Goal: Navigation & Orientation: Find specific page/section

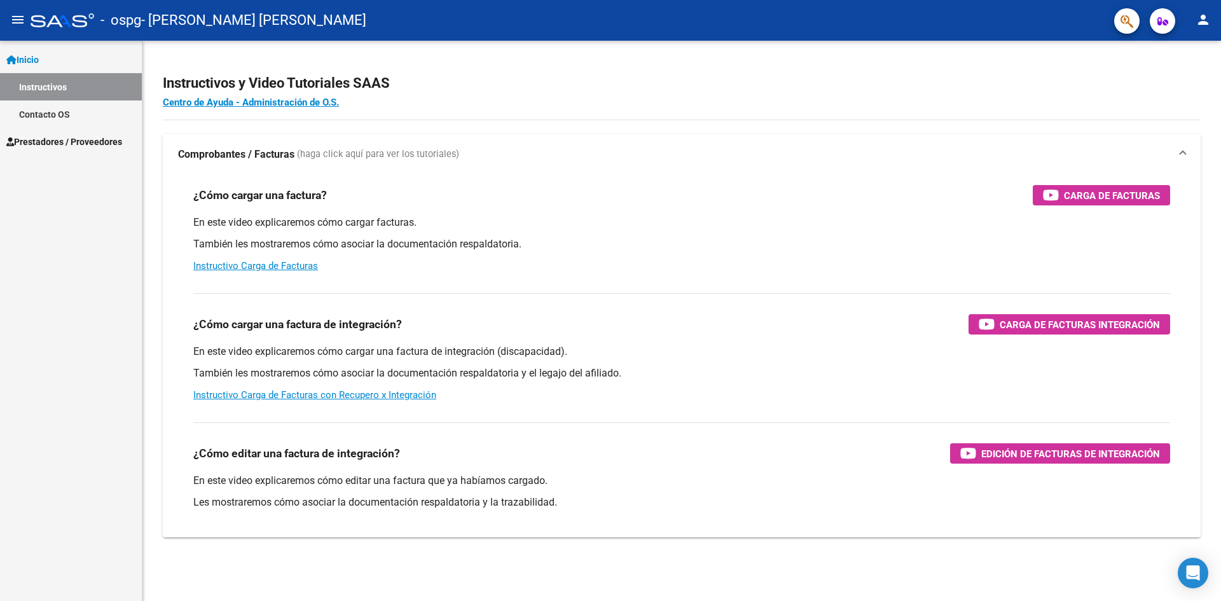
click at [45, 140] on span "Prestadores / Proveedores" at bounding box center [64, 142] width 116 height 14
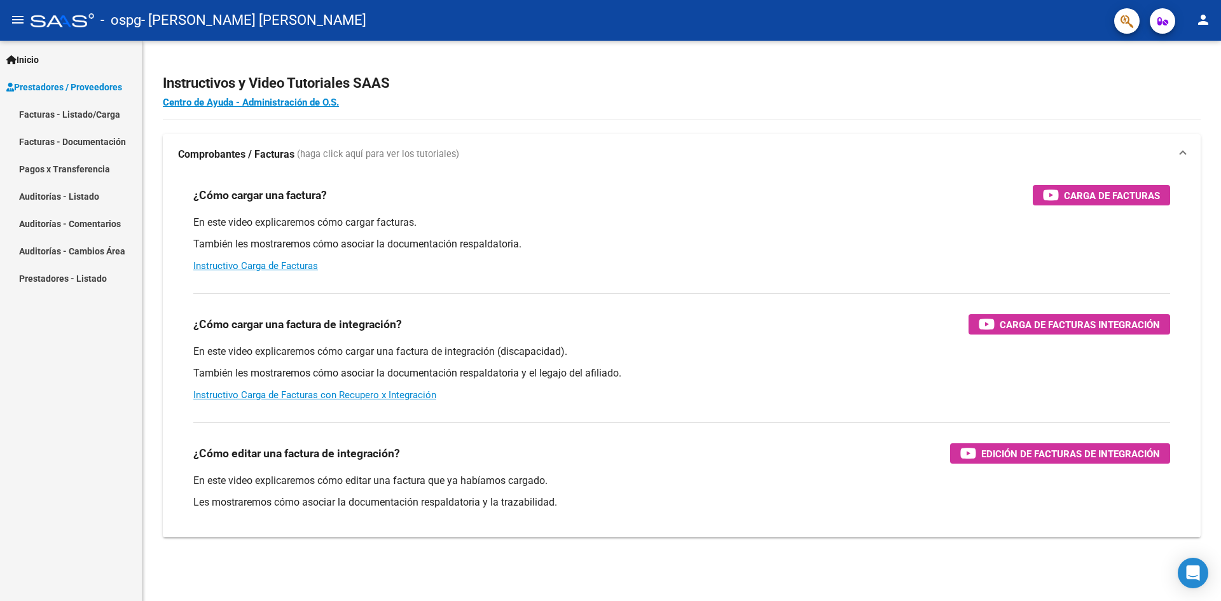
click at [45, 169] on link "Pagos x Transferencia" at bounding box center [71, 168] width 142 height 27
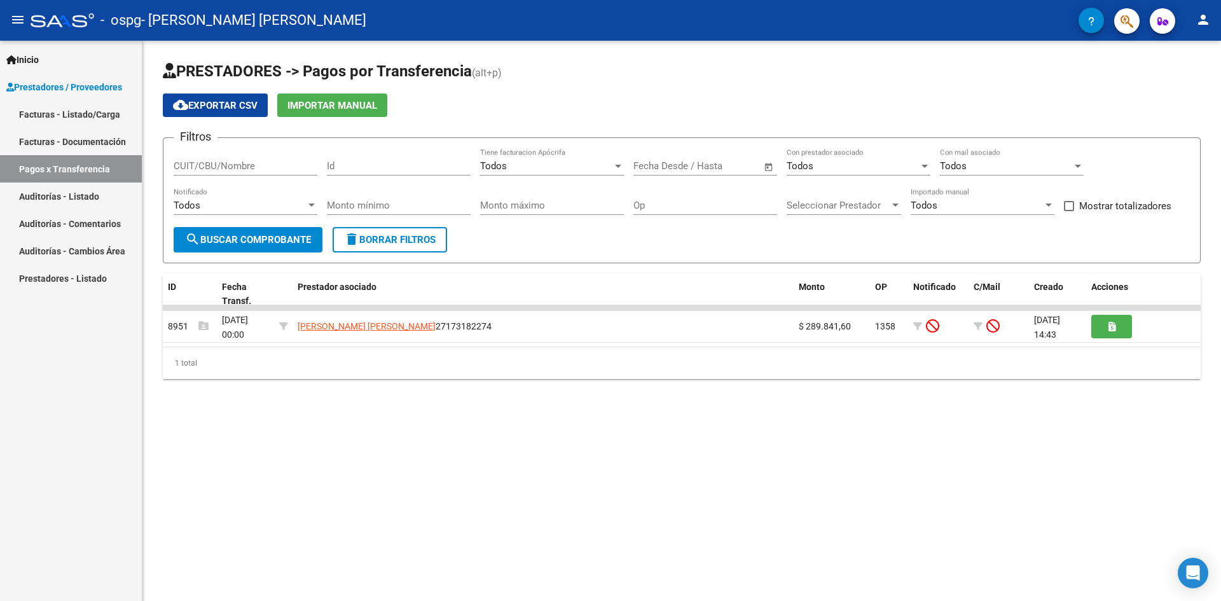
click at [38, 138] on link "Facturas - Documentación" at bounding box center [71, 141] width 142 height 27
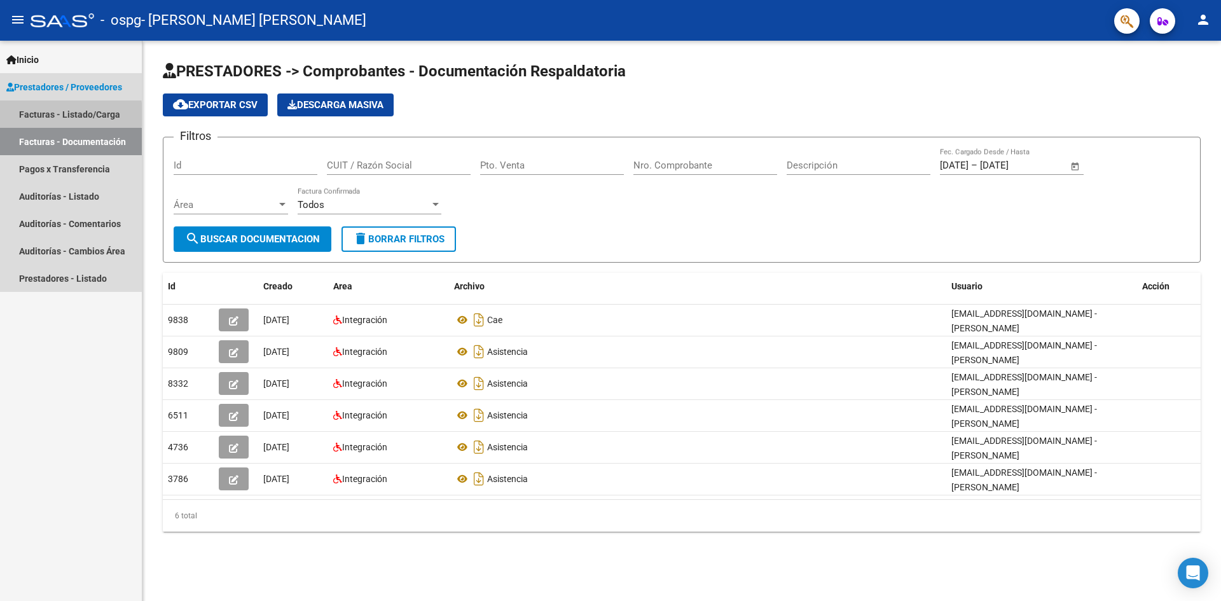
click at [31, 114] on link "Facturas - Listado/Carga" at bounding box center [71, 113] width 142 height 27
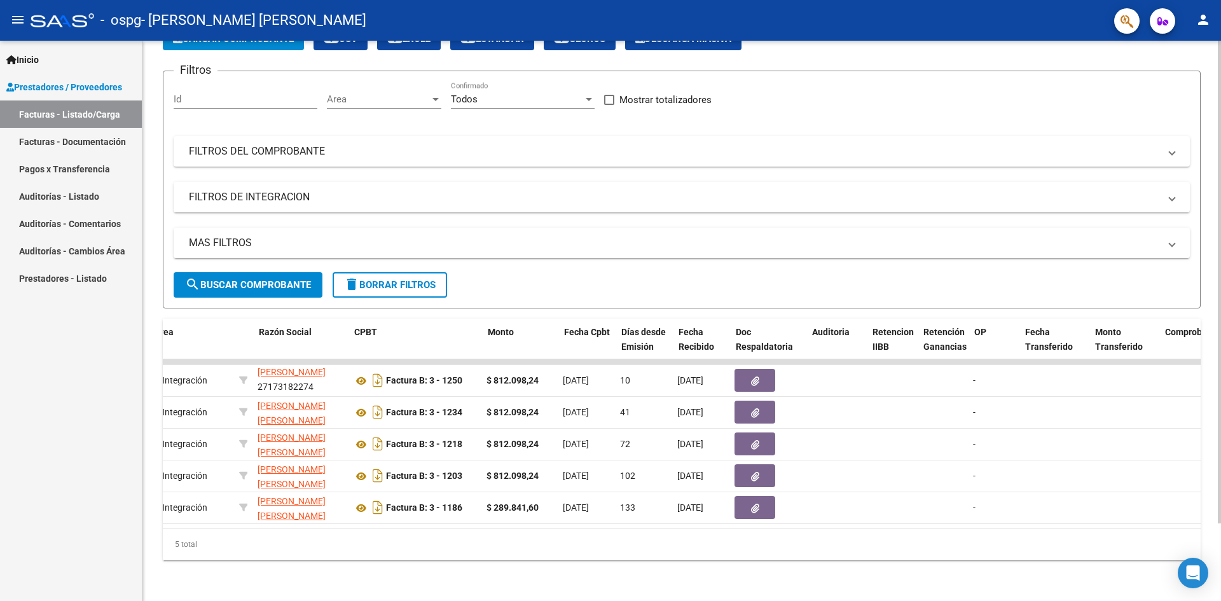
scroll to position [0, 237]
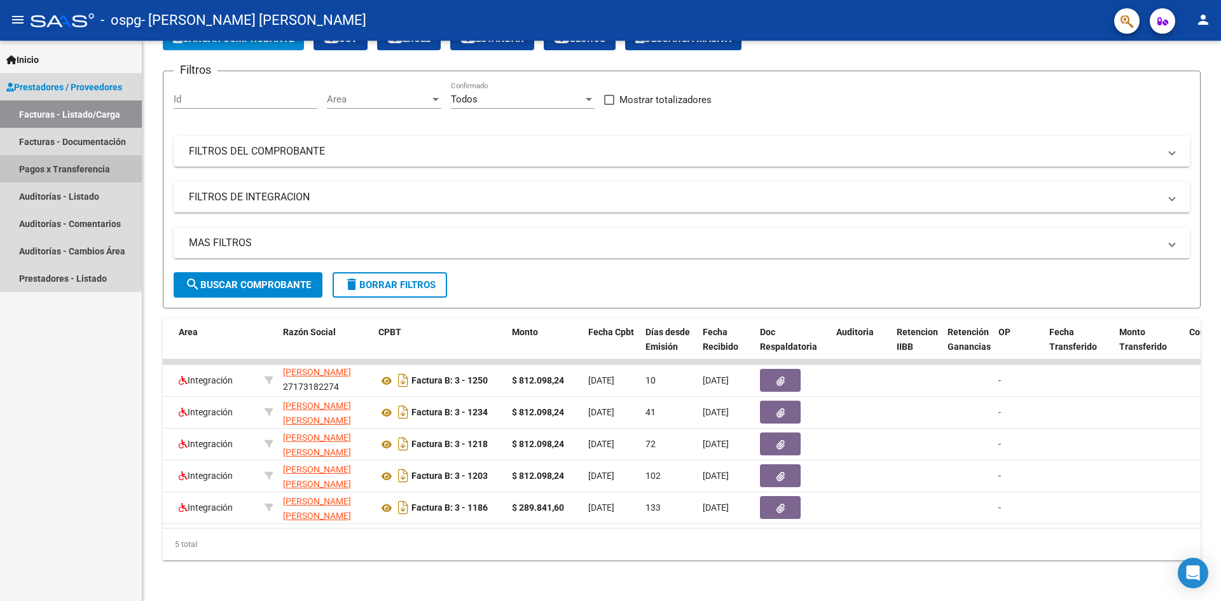
click at [63, 166] on link "Pagos x Transferencia" at bounding box center [71, 168] width 142 height 27
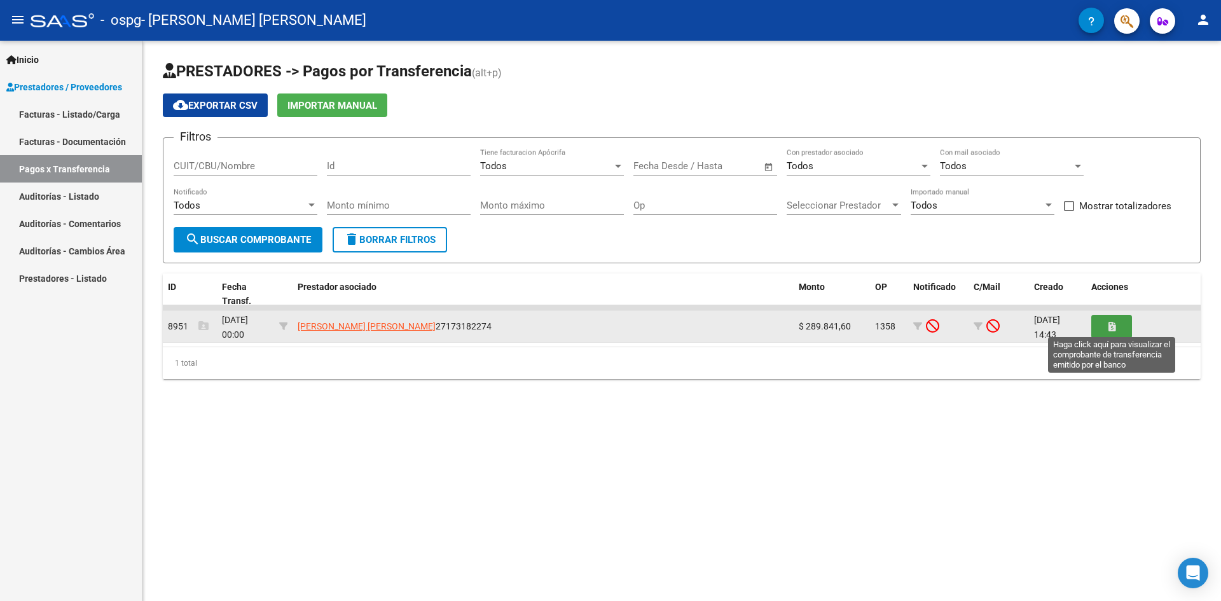
click at [1112, 322] on icon "button" at bounding box center [1111, 327] width 7 height 10
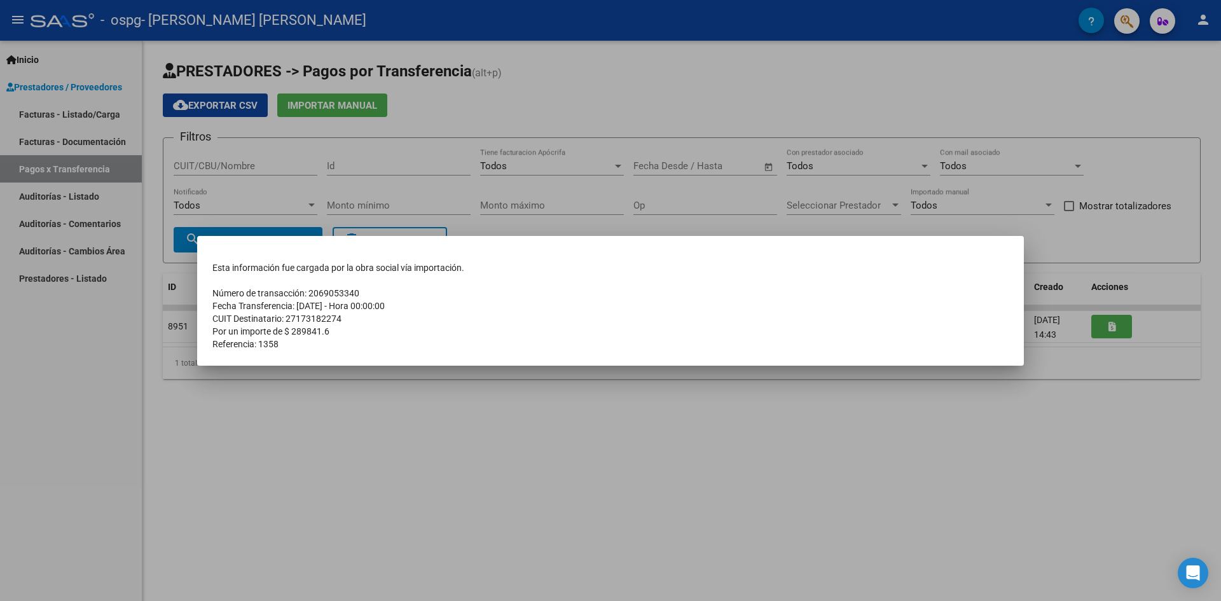
click at [32, 434] on div at bounding box center [610, 300] width 1221 height 601
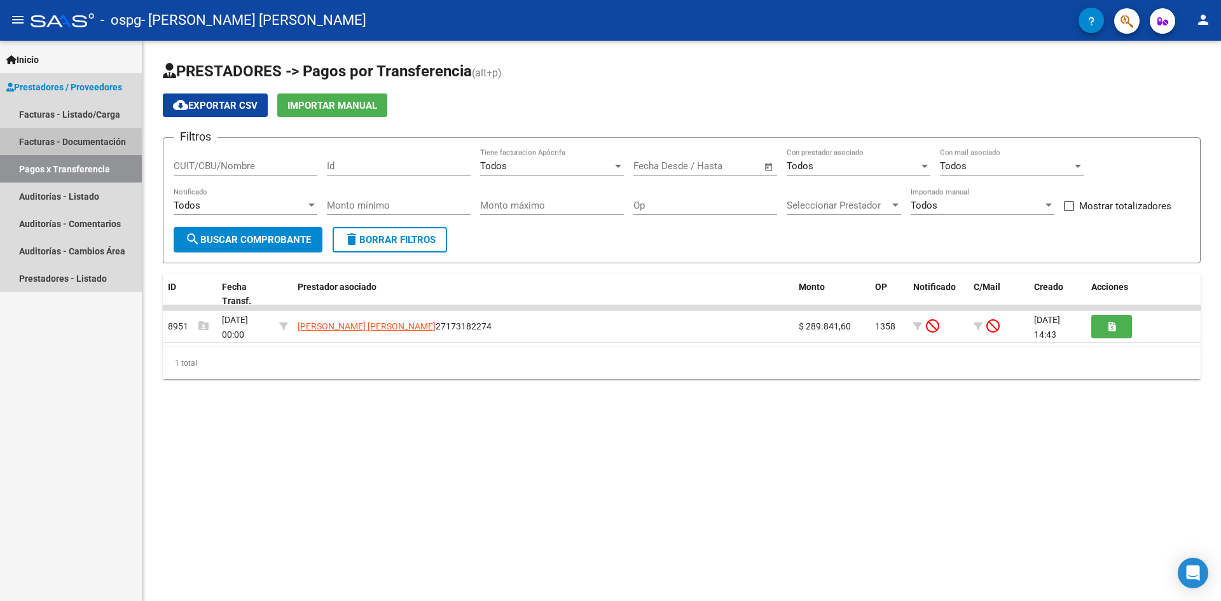
click at [38, 141] on link "Facturas - Documentación" at bounding box center [71, 141] width 142 height 27
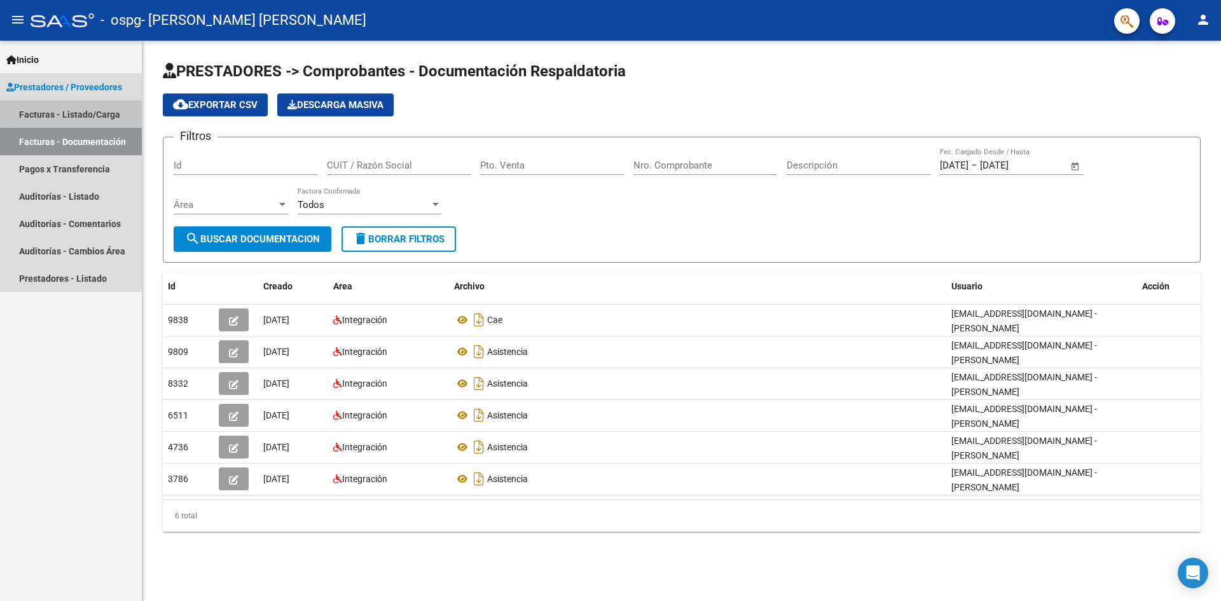
click at [31, 111] on link "Facturas - Listado/Carga" at bounding box center [71, 113] width 142 height 27
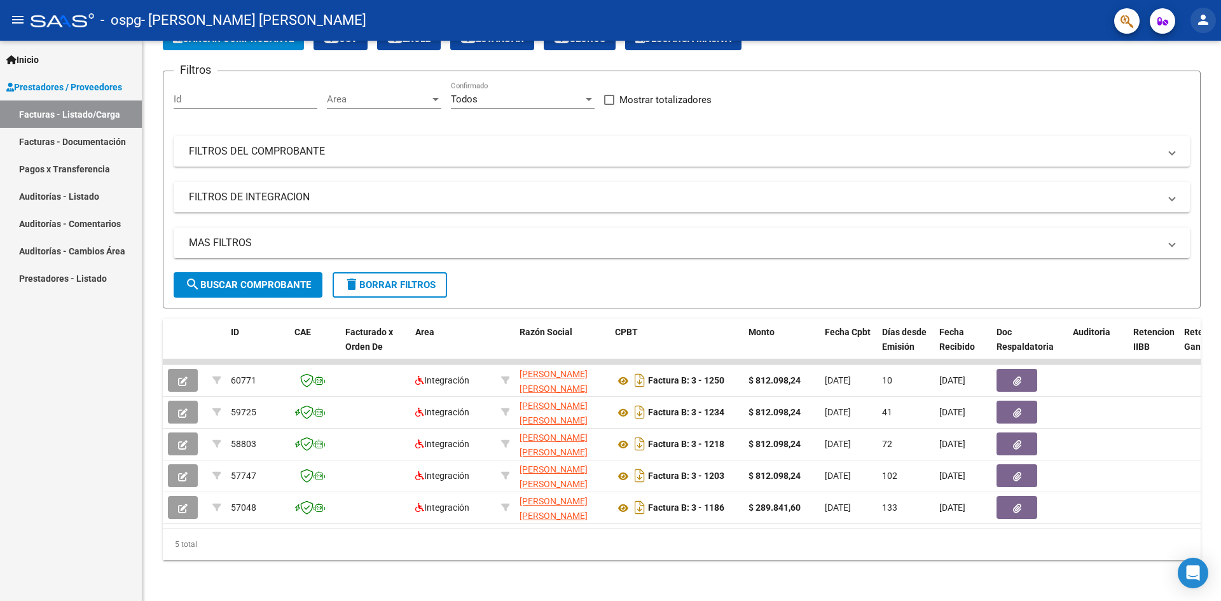
click at [1204, 24] on mat-icon "person" at bounding box center [1202, 19] width 15 height 15
click at [1183, 85] on button "exit_to_app Salir" at bounding box center [1177, 84] width 78 height 31
